Goal: Transaction & Acquisition: Purchase product/service

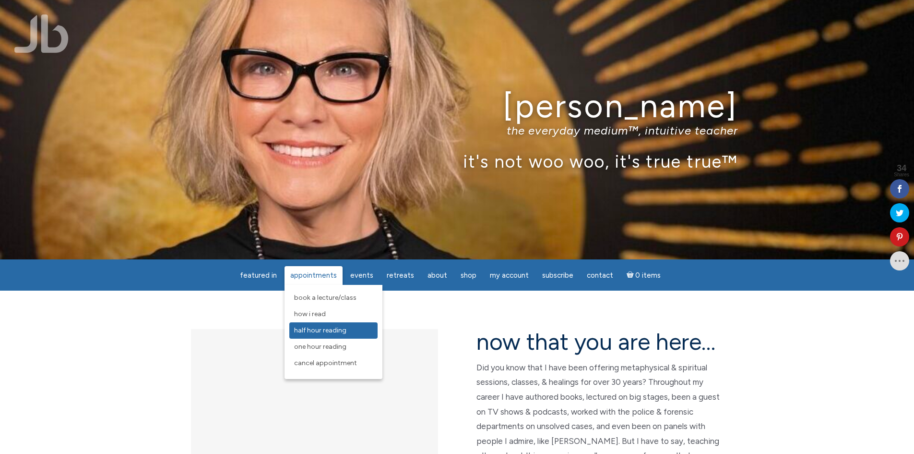
click at [317, 328] on span "Half Hour Reading" at bounding box center [320, 330] width 52 height 8
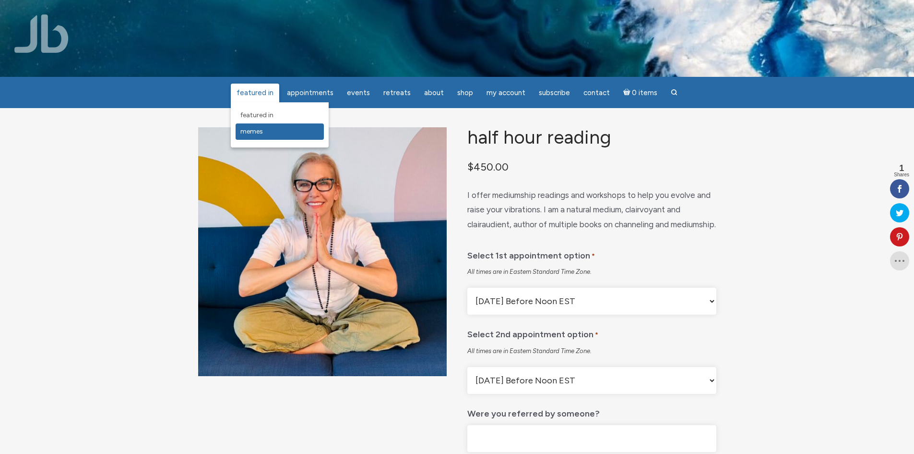
click at [277, 134] on link "Memes" at bounding box center [280, 131] width 88 height 16
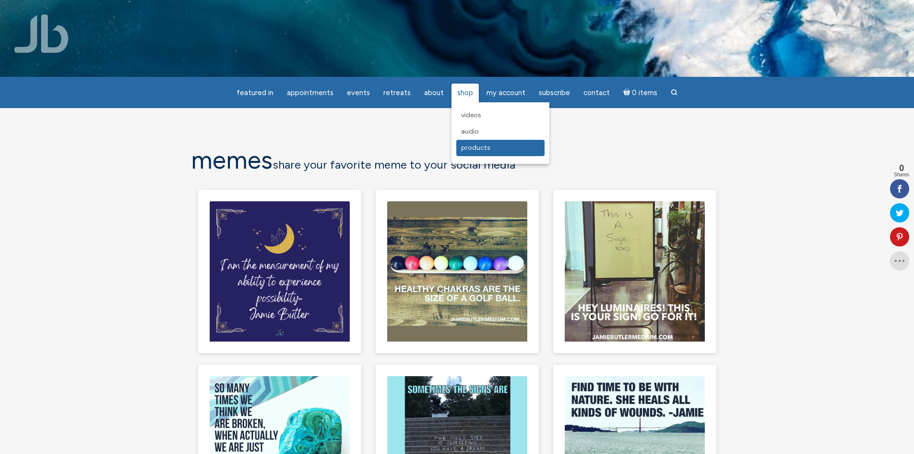
click at [475, 150] on span "Products" at bounding box center [475, 148] width 29 height 8
